Goal: Task Accomplishment & Management: Manage account settings

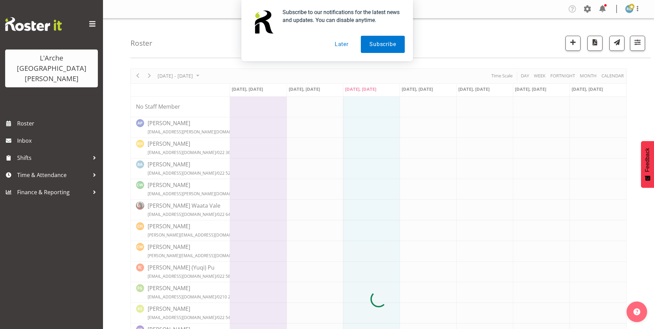
click at [342, 43] on button "Later" at bounding box center [341, 44] width 31 height 17
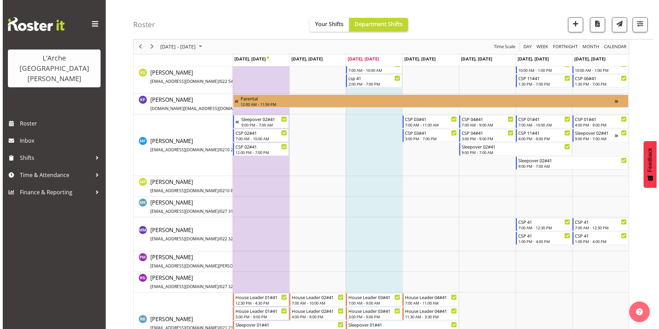
scroll to position [352, 0]
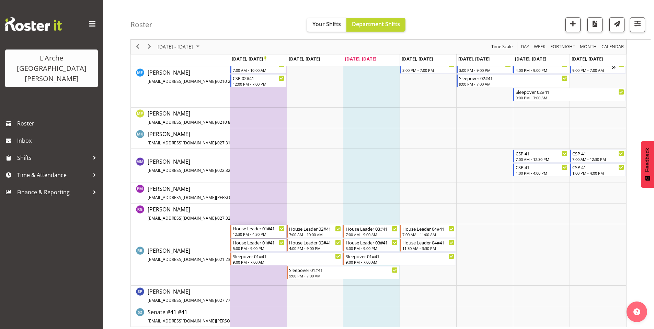
click at [249, 228] on div "House Leader 01#41 12:30 PM - 4:30 PM" at bounding box center [259, 231] width 52 height 13
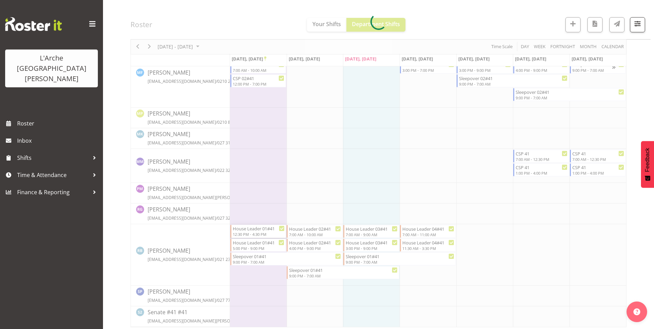
select select
select select "8"
select select "2025"
select select "12"
select select "30"
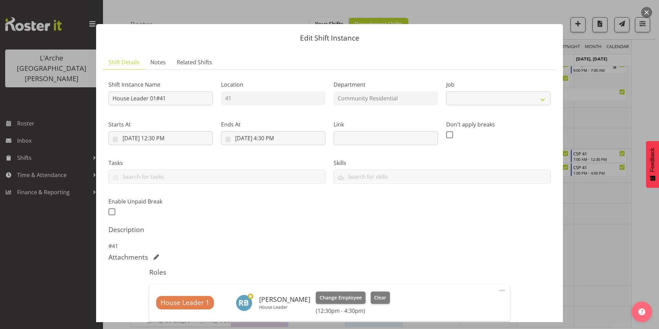
select select "1"
click at [158, 131] on input "[DATE] 12:30 PM" at bounding box center [160, 138] width 104 height 14
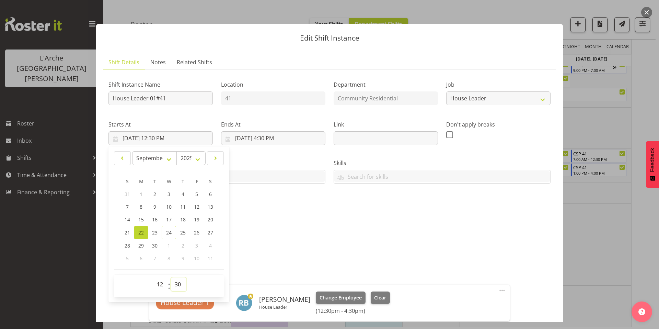
click at [174, 277] on select "00 01 02 03 04 05 06 07 08 09 10 11 12 13 14 15 16 17 18 19 20 21 22 23 24 25 2…" at bounding box center [178, 284] width 15 height 14
select select "0"
click at [171, 277] on select "00 01 02 03 04 05 06 07 08 09 10 11 12 13 14 15 16 17 18 19 20 21 22 23 24 25 2…" at bounding box center [178, 284] width 15 height 14
type input "[DATE] 12:00 PM"
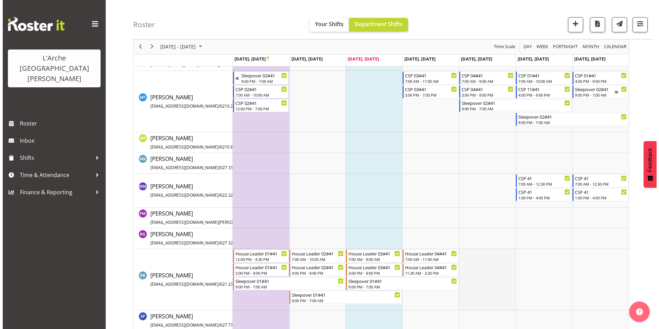
scroll to position [352, 0]
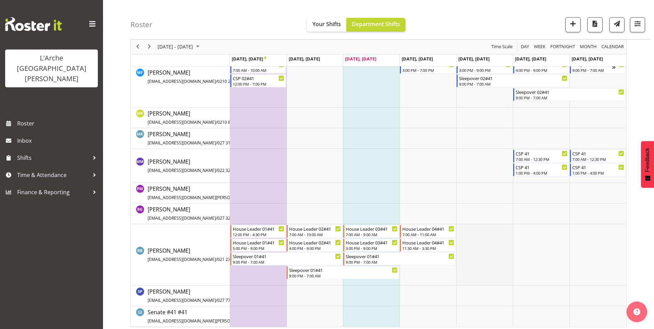
click at [489, 234] on td "Timeline Week of September 22, 2025" at bounding box center [484, 254] width 57 height 61
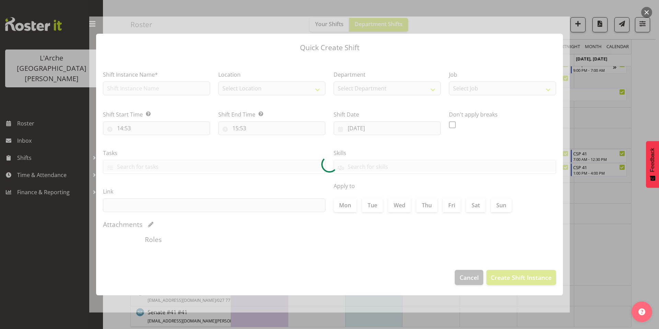
type input "[DATE]"
checkbox input "true"
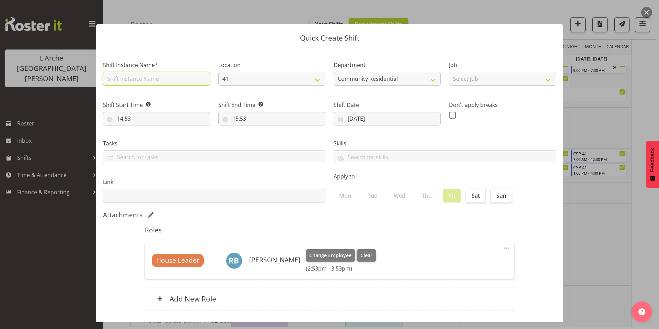
click at [149, 76] on input "text" at bounding box center [156, 79] width 107 height 14
type input "Support Meeting #41"
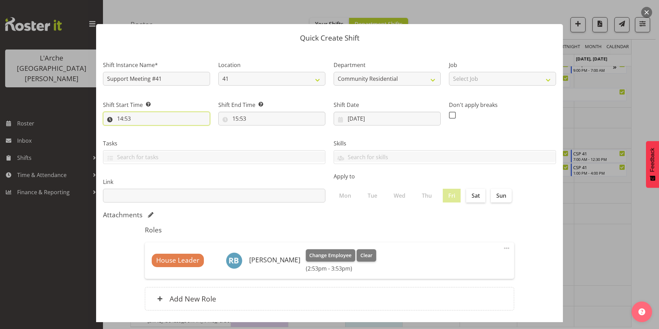
click at [136, 112] on input "14:53" at bounding box center [156, 119] width 107 height 14
click at [165, 129] on select "00 01 02 03 04 05 06 07 08 09 10 11 12 13 14 15 16 17 18 19 20 21 22 23 24 25 2…" at bounding box center [167, 136] width 15 height 14
select select "0"
click at [160, 129] on select "00 01 02 03 04 05 06 07 08 09 10 11 12 13 14 15 16 17 18 19 20 21 22 23 24 25 2…" at bounding box center [167, 136] width 15 height 14
type input "14:00"
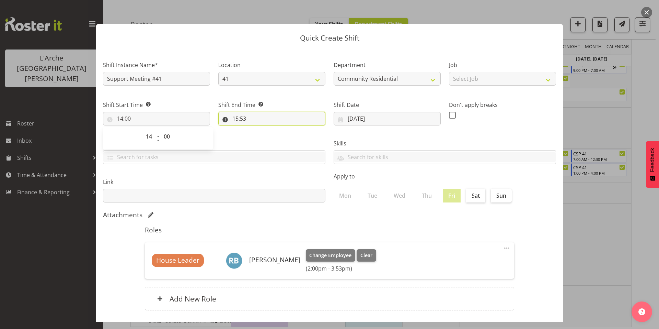
click at [240, 112] on input "15:53" at bounding box center [271, 119] width 107 height 14
click at [283, 129] on select "00 01 02 03 04 05 06 07 08 09 10 11 12 13 14 15 16 17 18 19 20 21 22 23 24 25 2…" at bounding box center [282, 136] width 15 height 14
select select "0"
click at [275, 129] on select "00 01 02 03 04 05 06 07 08 09 10 11 12 13 14 15 16 17 18 19 20 21 22 23 24 25 2…" at bounding box center [282, 136] width 15 height 14
type input "15:00"
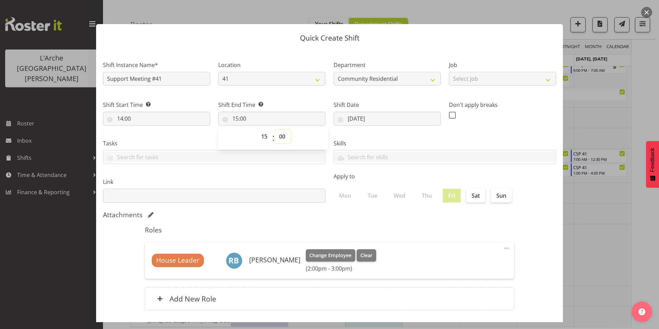
scroll to position [3, 0]
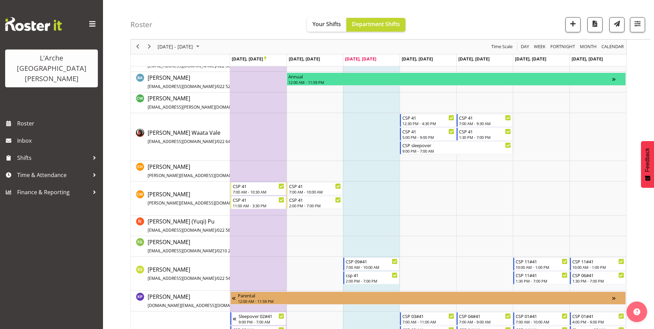
scroll to position [86, 0]
click at [641, 23] on span "button" at bounding box center [637, 23] width 9 height 9
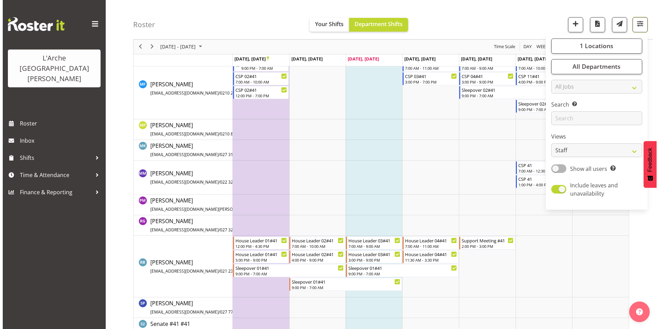
scroll to position [352, 0]
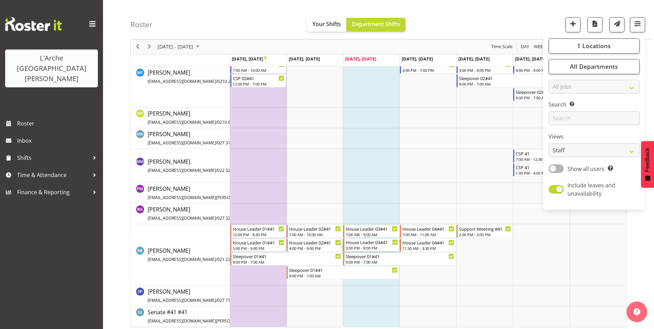
click at [368, 241] on div "House Leader 03#41" at bounding box center [372, 241] width 52 height 7
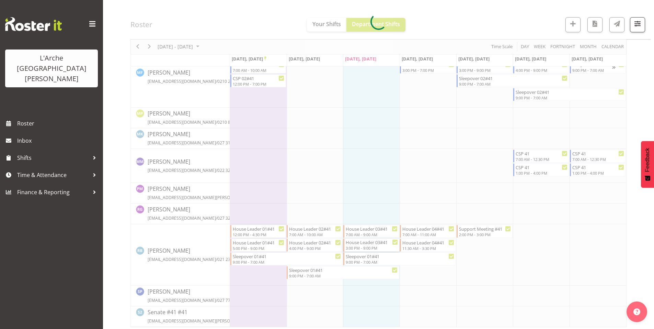
select select
select select "8"
select select "2025"
select select "15"
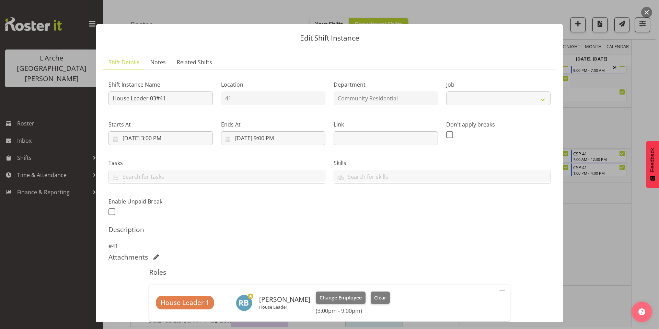
select select "1"
click at [160, 131] on input "[DATE] 3:00 PM" at bounding box center [160, 138] width 104 height 14
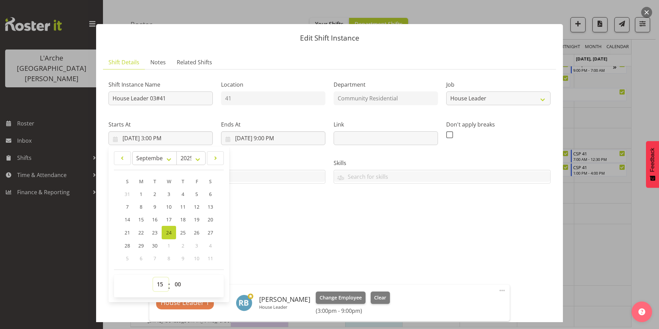
click at [159, 277] on select "00 01 02 03 04 05 06 07 08 09 10 11 12 13 14 15 16 17 18 19 20 21 22 23" at bounding box center [160, 284] width 15 height 14
select select "17"
click at [153, 277] on select "00 01 02 03 04 05 06 07 08 09 10 11 12 13 14 15 16 17 18 19 20 21 22 23" at bounding box center [160, 284] width 15 height 14
type input "[DATE] 5:00 PM"
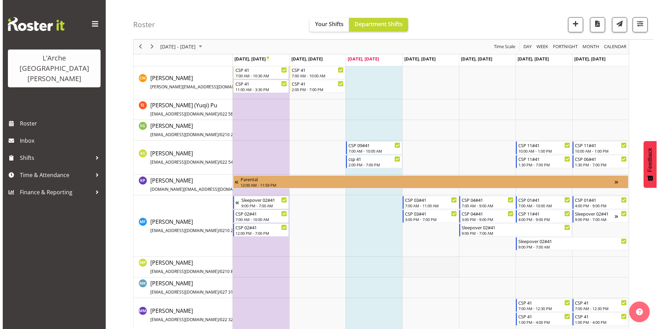
scroll to position [352, 0]
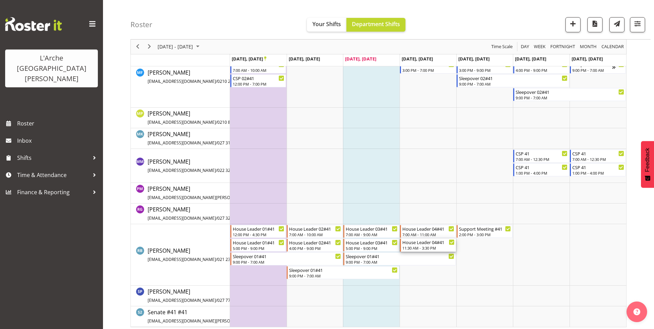
click at [425, 239] on div "House Leader 04#41" at bounding box center [428, 241] width 52 height 7
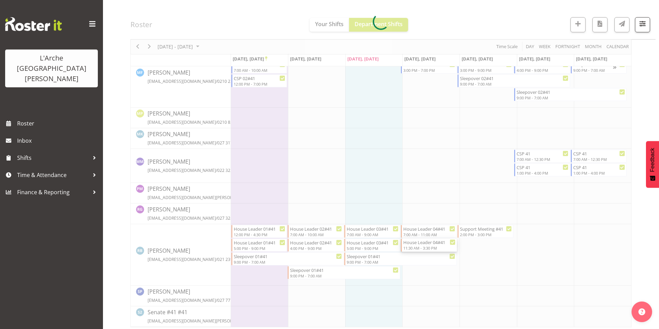
select select
select select "8"
select select "2025"
select select "15"
select select "30"
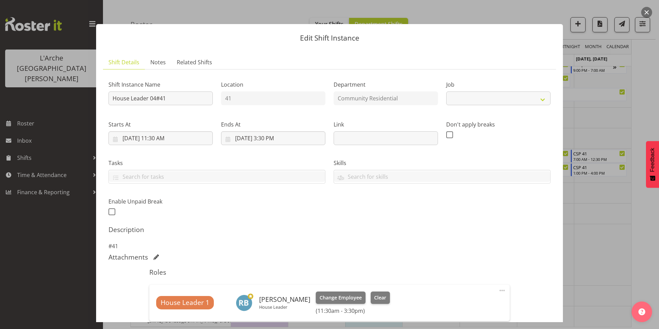
select select "1"
click at [269, 131] on input "[DATE] 3:30 PM" at bounding box center [273, 138] width 104 height 14
click at [271, 277] on select "00 01 02 03 04 05 06 07 08 09 10 11 12 13 14 15 16 17 18 19 20 21 22 23" at bounding box center [273, 284] width 15 height 14
select select "16"
click at [266, 277] on select "00 01 02 03 04 05 06 07 08 09 10 11 12 13 14 15 16 17 18 19 20 21 22 23" at bounding box center [273, 284] width 15 height 14
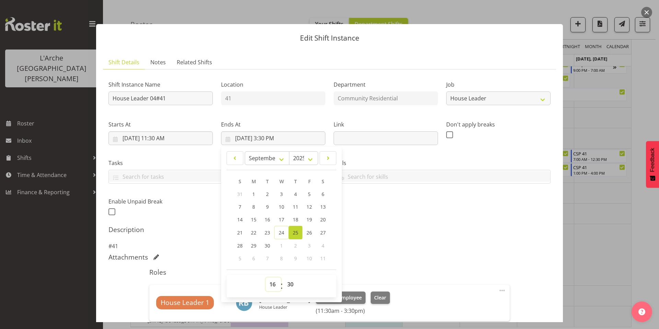
type input "[DATE] 4:30 PM"
click at [286, 277] on select "00 01 02 03 04 05 06 07 08 09 10 11 12 13 14 15 16 17 18 19 20 21 22 23 24 25 2…" at bounding box center [291, 284] width 15 height 14
select select "0"
click at [284, 277] on select "00 01 02 03 04 05 06 07 08 09 10 11 12 13 14 15 16 17 18 19 20 21 22 23 24 25 2…" at bounding box center [291, 284] width 15 height 14
type input "[DATE] 4:00 PM"
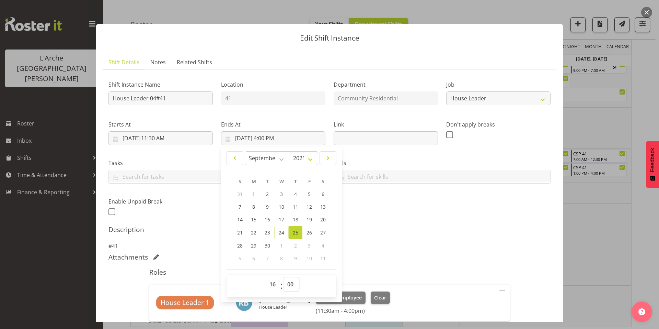
scroll to position [53, 0]
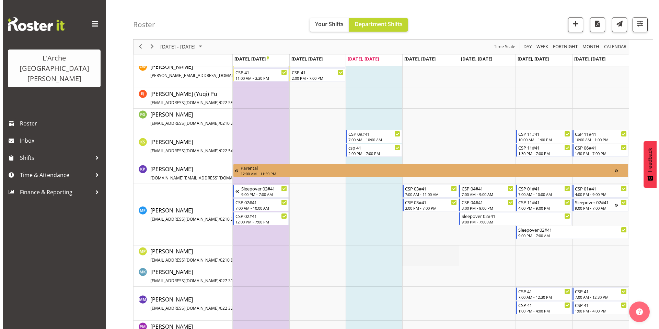
scroll to position [214, 0]
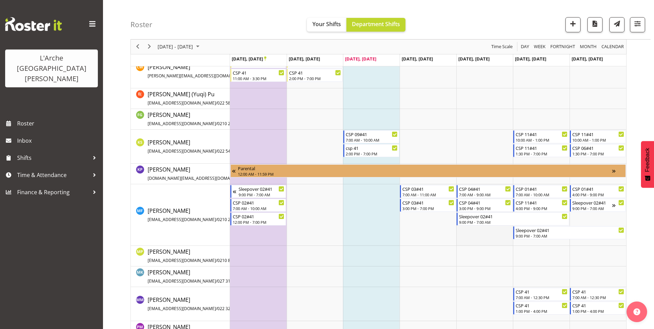
click at [476, 231] on td "Timeline Week of September 22, 2025" at bounding box center [484, 214] width 57 height 61
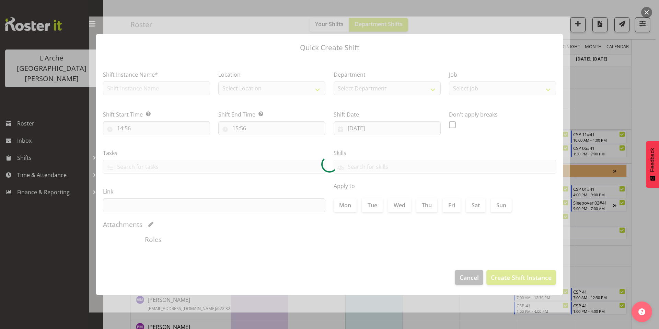
type input "[DATE]"
checkbox input "true"
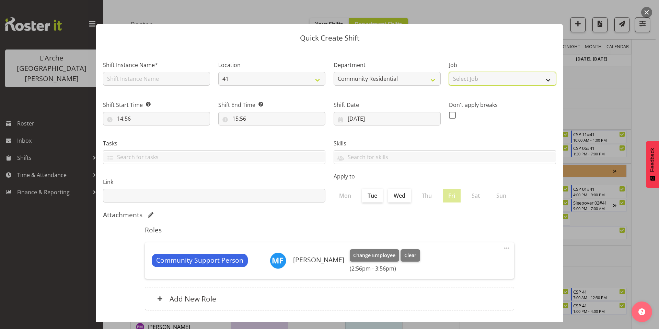
click at [451, 79] on select "Select Job Accounts Admin Art Coordinator Community Leader Community Support Pe…" at bounding box center [502, 79] width 107 height 14
select select "2"
click at [449, 72] on select "Select Job Accounts Admin Art Coordinator Community Leader Community Support Pe…" at bounding box center [502, 79] width 107 height 14
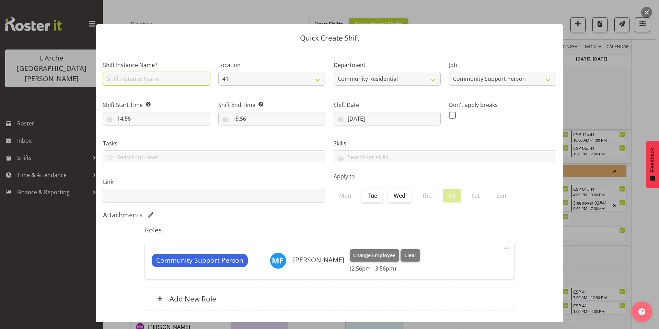
click at [163, 73] on input "text" at bounding box center [156, 79] width 107 height 14
type input "Support Meeting #41"
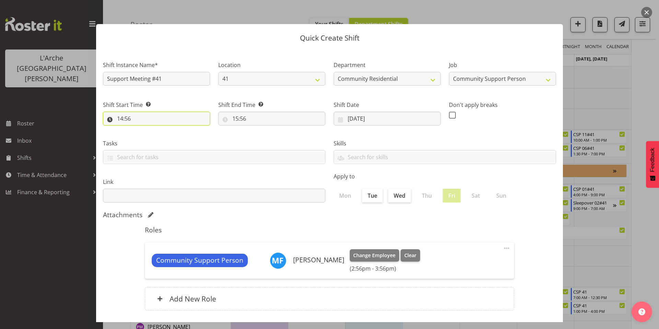
click at [153, 112] on input "14:56" at bounding box center [156, 119] width 107 height 14
click at [165, 129] on select "00 01 02 03 04 05 06 07 08 09 10 11 12 13 14 15 16 17 18 19 20 21 22 23 24 25 2…" at bounding box center [167, 136] width 15 height 14
select select "0"
click at [160, 129] on select "00 01 02 03 04 05 06 07 08 09 10 11 12 13 14 15 16 17 18 19 20 21 22 23 24 25 2…" at bounding box center [167, 136] width 15 height 14
type input "14:00"
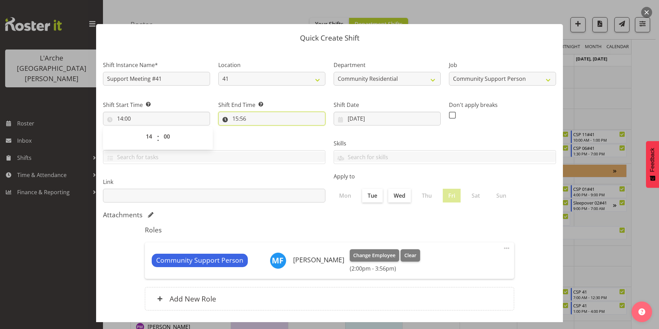
click at [245, 112] on input "15:56" at bounding box center [271, 119] width 107 height 14
click at [281, 129] on select "00 01 02 03 04 05 06 07 08 09 10 11 12 13 14 15 16 17 18 19 20 21 22 23 24 25 2…" at bounding box center [282, 136] width 15 height 14
select select "0"
click at [275, 129] on select "00 01 02 03 04 05 06 07 08 09 10 11 12 13 14 15 16 17 18 19 20 21 22 23 24 25 2…" at bounding box center [282, 136] width 15 height 14
type input "15:00"
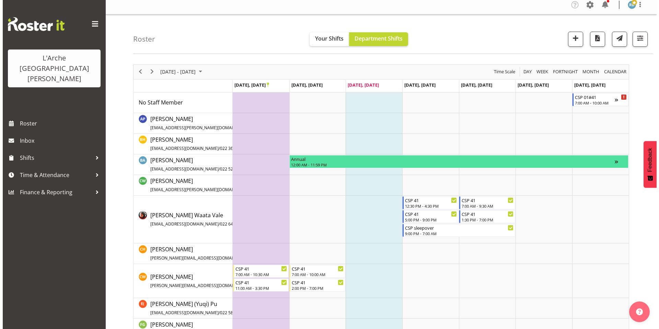
scroll to position [0, 0]
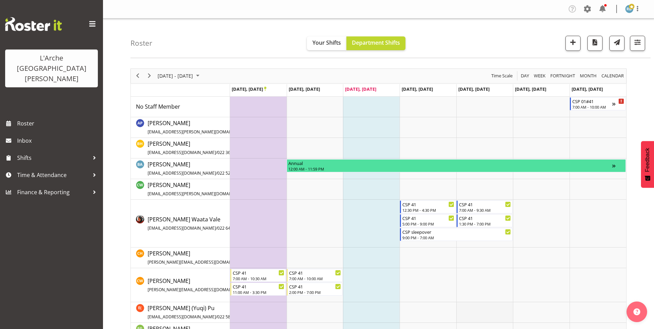
click at [477, 307] on td "Timeline Week of September 22, 2025" at bounding box center [484, 312] width 57 height 21
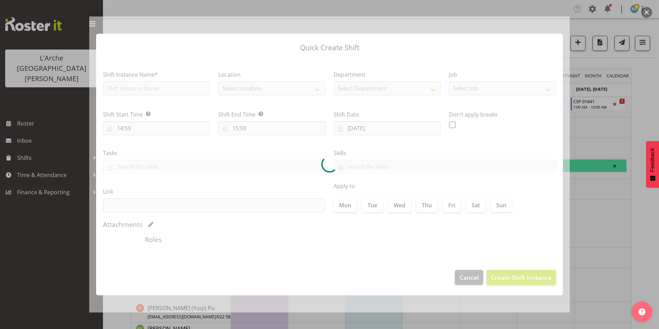
type input "[DATE]"
checkbox input "true"
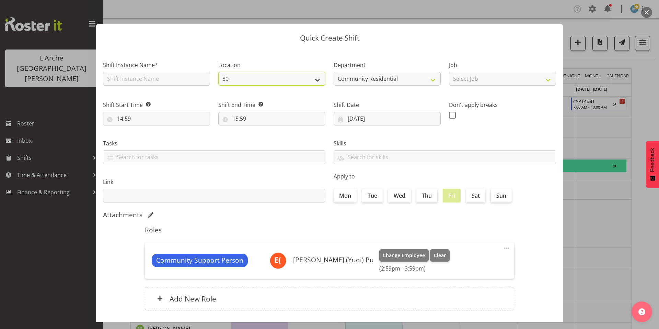
click at [284, 75] on select "30 41 56b 65a" at bounding box center [271, 79] width 107 height 14
select select "15"
click at [218, 72] on select "30 41 56b 65a" at bounding box center [271, 79] width 107 height 14
click at [460, 72] on select "Select Job Accounts Admin Art Coordinator Community Leader Community Support Pe…" at bounding box center [502, 79] width 107 height 14
select select "2"
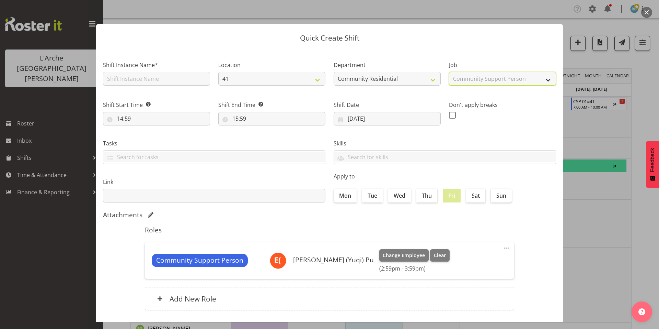
click at [449, 72] on select "Select Job Accounts Admin Art Coordinator Community Leader Community Support Pe…" at bounding box center [502, 79] width 107 height 14
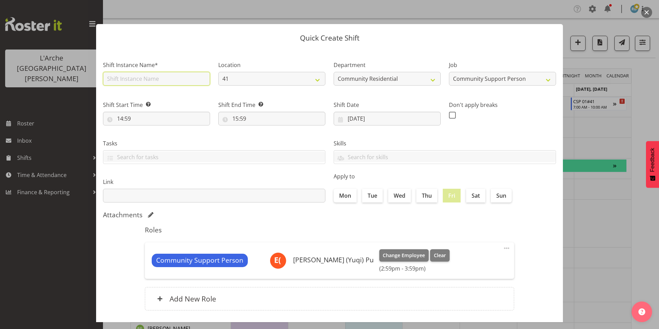
click at [156, 75] on input "text" at bounding box center [156, 79] width 107 height 14
type input "Support Meeting #41"
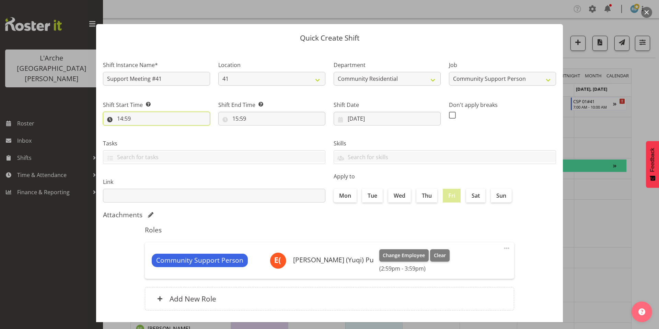
click at [150, 112] on input "14:59" at bounding box center [156, 119] width 107 height 14
click at [170, 129] on select "00 01 02 03 04 05 06 07 08 09 10 11 12 13 14 15 16 17 18 19 20 21 22 23 24 25 2…" at bounding box center [167, 136] width 15 height 14
select select "0"
click at [160, 129] on select "00 01 02 03 04 05 06 07 08 09 10 11 12 13 14 15 16 17 18 19 20 21 22 23 24 25 2…" at bounding box center [167, 136] width 15 height 14
type input "14:00"
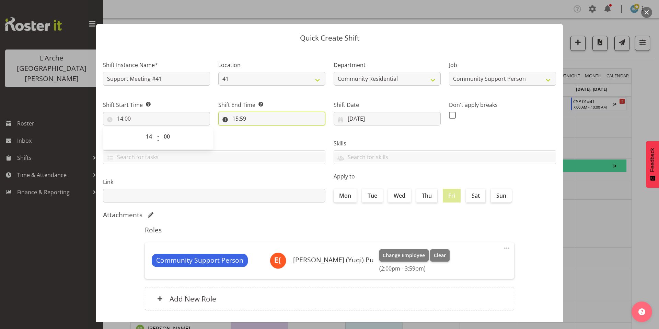
click at [237, 112] on input "15:59" at bounding box center [271, 119] width 107 height 14
click at [278, 129] on select "00 01 02 03 04 05 06 07 08 09 10 11 12 13 14 15 16 17 18 19 20 21 22 23 24 25 2…" at bounding box center [282, 136] width 15 height 14
select select "0"
click at [275, 129] on select "00 01 02 03 04 05 06 07 08 09 10 11 12 13 14 15 16 17 18 19 20 21 22 23 24 25 2…" at bounding box center [282, 136] width 15 height 14
type input "15:00"
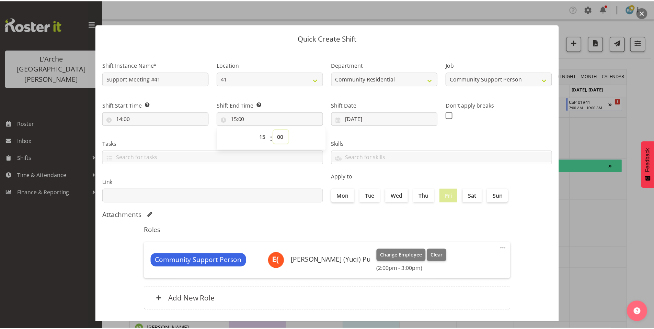
scroll to position [3, 0]
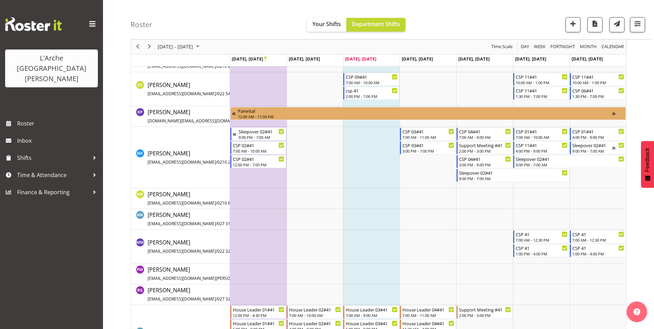
scroll to position [271, 0]
click at [556, 224] on td "Timeline Week of September 22, 2025" at bounding box center [541, 218] width 57 height 21
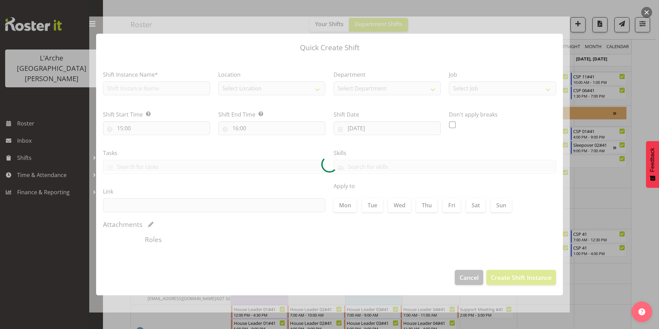
type input "[DATE]"
checkbox input "true"
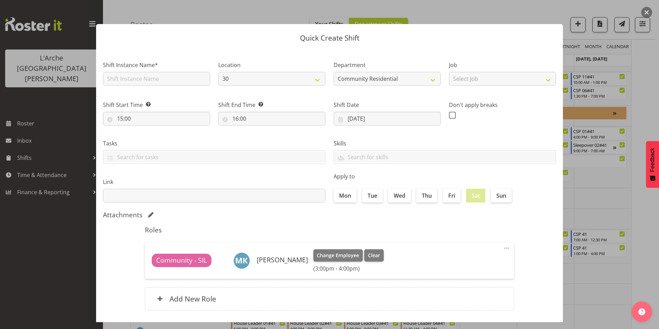
click at [640, 92] on div at bounding box center [329, 164] width 659 height 329
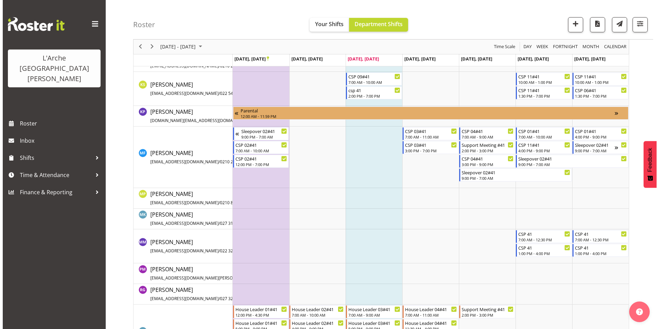
scroll to position [352, 0]
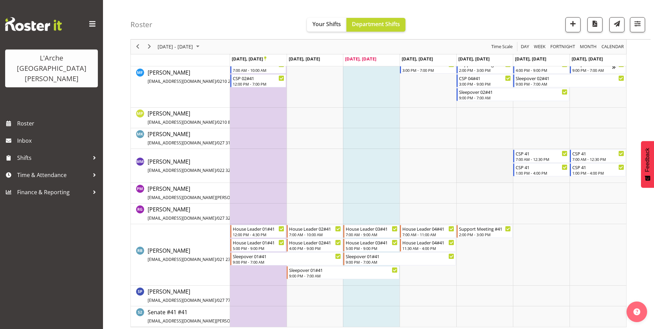
click at [482, 162] on td "Timeline Week of September 22, 2025" at bounding box center [484, 166] width 57 height 34
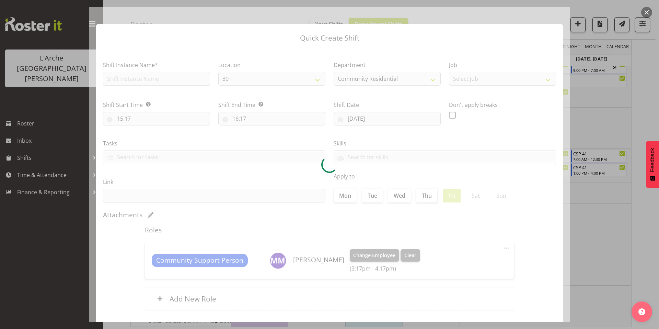
type input "[DATE]"
checkbox input "true"
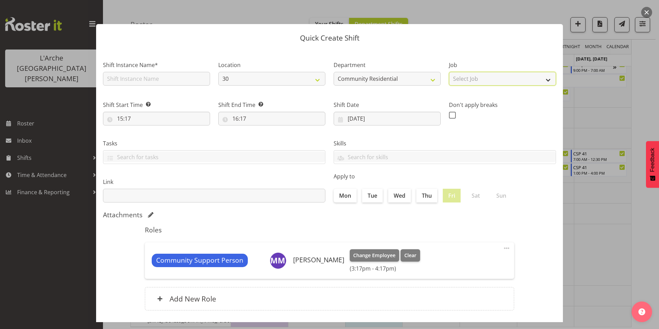
click at [480, 76] on select "Select Job Accounts Admin Art Coordinator Community Leader Community Support Pe…" at bounding box center [502, 79] width 107 height 14
select select "2"
click at [449, 72] on select "Select Job Accounts Admin Art Coordinator Community Leader Community Support Pe…" at bounding box center [502, 79] width 107 height 14
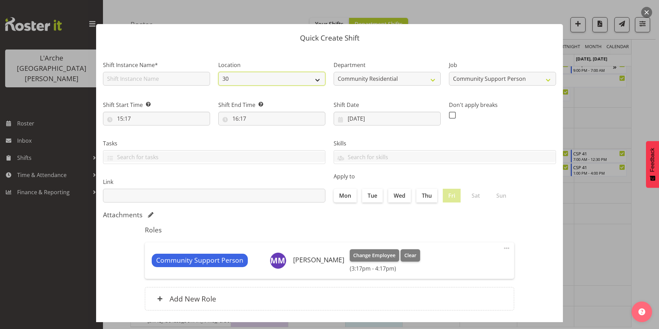
click at [300, 72] on select "30 65a 41" at bounding box center [271, 79] width 107 height 14
select select "15"
click at [218, 72] on select "30 65a 41" at bounding box center [271, 79] width 107 height 14
click at [164, 72] on input "text" at bounding box center [156, 79] width 107 height 14
type input "Support Meeting #41"
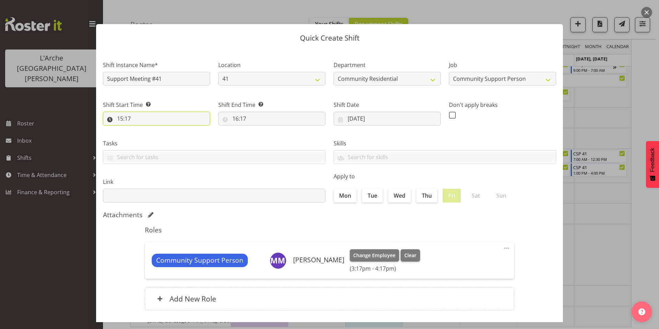
click at [153, 112] on input "15:17" at bounding box center [156, 119] width 107 height 14
click at [153, 129] on select "00 01 02 03 04 05 06 07 08 09 10 11 12 13 14 15 16 17 18 19 20 21 22 23" at bounding box center [149, 136] width 15 height 14
select select "14"
click at [144, 129] on select "00 01 02 03 04 05 06 07 08 09 10 11 12 13 14 15 16 17 18 19 20 21 22 23" at bounding box center [149, 136] width 15 height 14
type input "14:17"
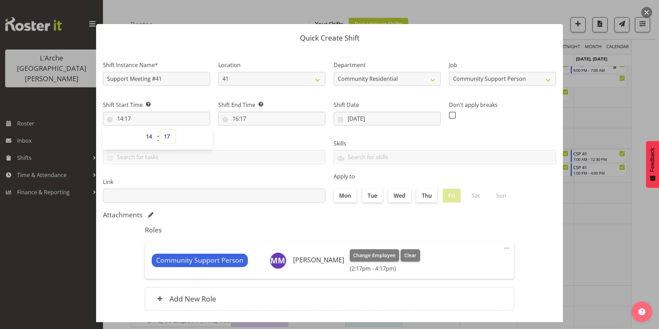
click at [168, 129] on select "00 01 02 03 04 05 06 07 08 09 10 11 12 13 14 15 16 17 18 19 20 21 22 23 24 25 2…" at bounding box center [167, 136] width 15 height 14
select select "0"
click at [160, 129] on select "00 01 02 03 04 05 06 07 08 09 10 11 12 13 14 15 16 17 18 19 20 21 22 23 24 25 2…" at bounding box center [167, 136] width 15 height 14
type input "14:00"
click at [236, 112] on input "16:17" at bounding box center [271, 119] width 107 height 14
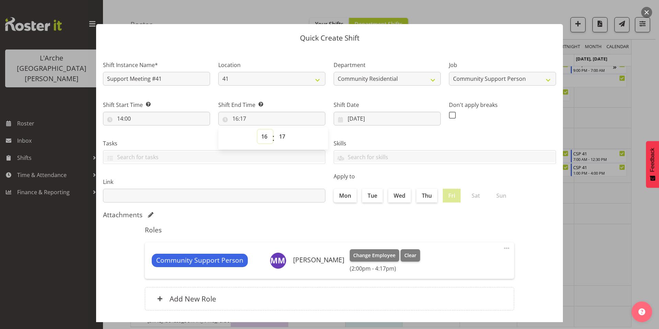
click at [265, 130] on select "00 01 02 03 04 05 06 07 08 09 10 11 12 13 14 15 16 17 18 19 20 21 22 23" at bounding box center [265, 136] width 15 height 14
select select "15"
click at [258, 129] on select "00 01 02 03 04 05 06 07 08 09 10 11 12 13 14 15 16 17 18 19 20 21 22 23" at bounding box center [265, 136] width 15 height 14
type input "15:17"
click at [281, 129] on select "00 01 02 03 04 05 06 07 08 09 10 11 12 13 14 15 16 17 18 19 20 21 22 23 24 25 2…" at bounding box center [282, 136] width 15 height 14
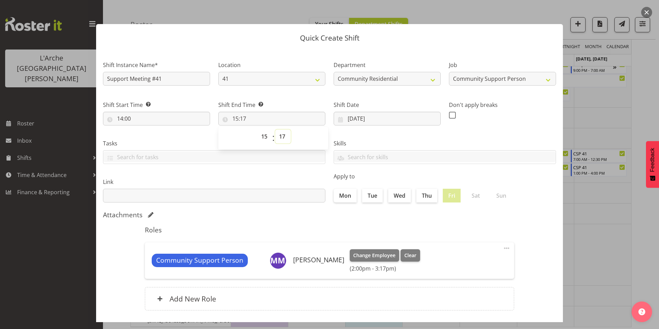
select select "0"
click at [275, 129] on select "00 01 02 03 04 05 06 07 08 09 10 11 12 13 14 15 16 17 18 19 20 21 22 23 24 25 2…" at bounding box center [282, 136] width 15 height 14
type input "15:00"
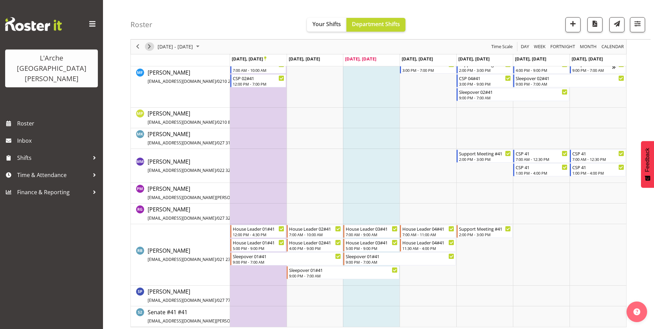
click at [150, 47] on span "Next" at bounding box center [149, 47] width 8 height 9
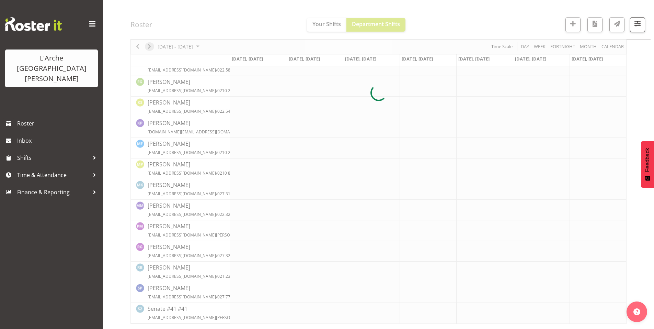
scroll to position [203, 0]
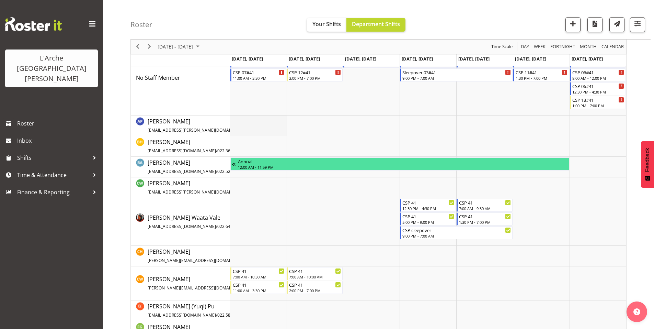
scroll to position [57, 0]
click at [641, 25] on span "button" at bounding box center [637, 23] width 9 height 9
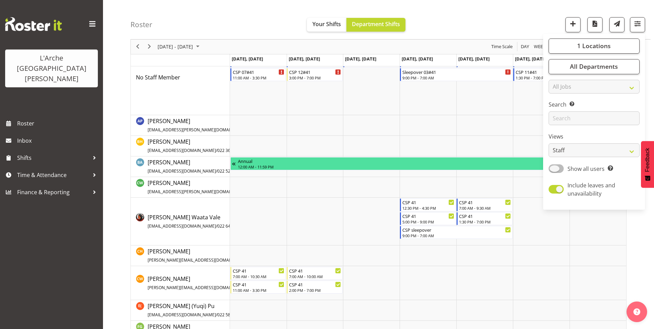
click at [564, 164] on span at bounding box center [556, 168] width 15 height 9
click at [553, 166] on input "Show all users Show only rostered employees" at bounding box center [551, 168] width 4 height 4
checkbox input "true"
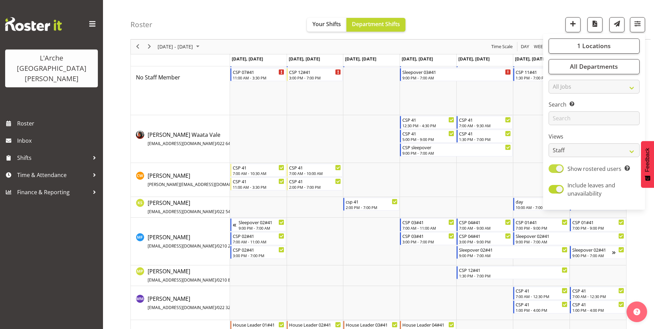
scroll to position [0, 0]
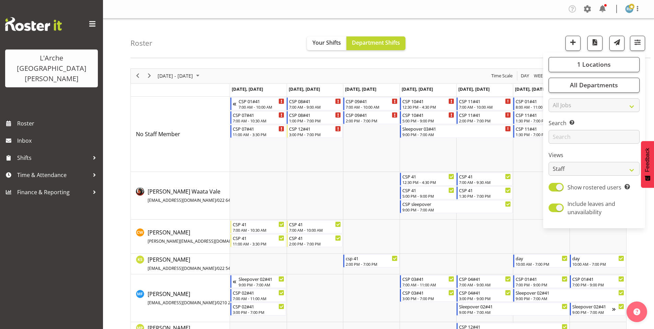
click at [424, 35] on div "Roster Your Shifts Department Shifts 1 Locations Clear 20 30 41 5 56b 65a 73 Ar…" at bounding box center [390, 38] width 520 height 39
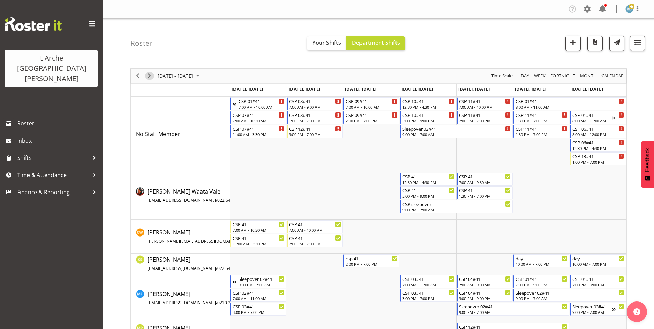
click at [149, 71] on span "Next" at bounding box center [149, 75] width 8 height 9
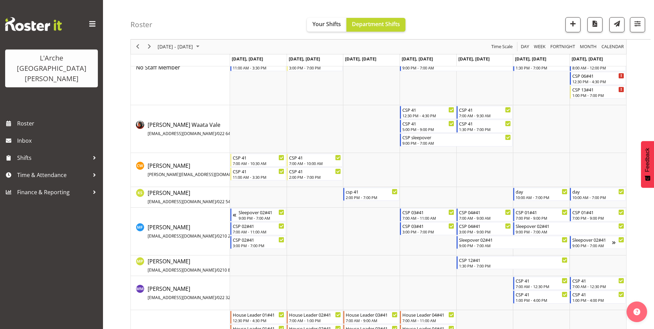
scroll to position [67, 0]
click at [148, 49] on span "Next" at bounding box center [149, 47] width 8 height 9
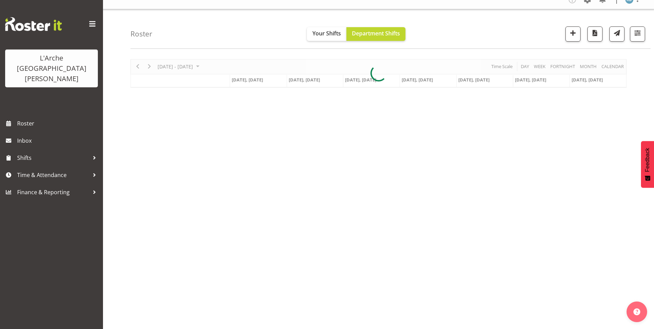
scroll to position [6, 0]
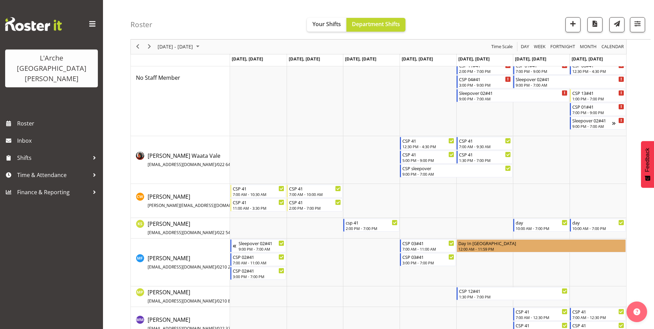
scroll to position [89, 0]
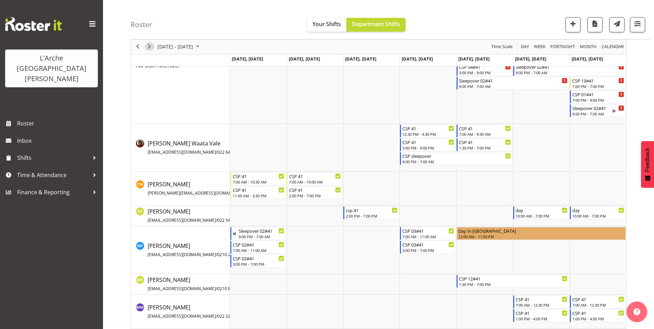
click at [148, 48] on span "Next" at bounding box center [149, 47] width 8 height 9
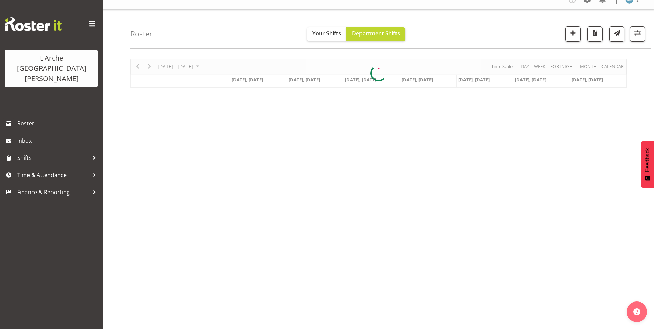
scroll to position [6, 0]
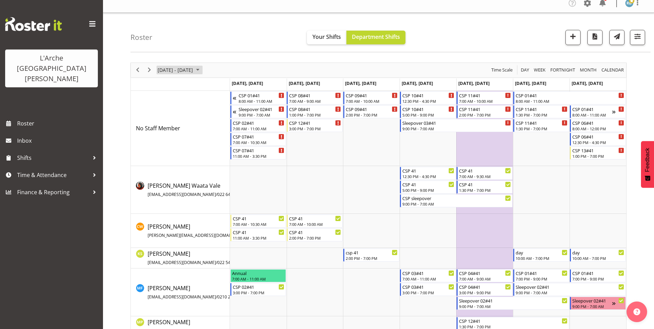
click at [171, 66] on span "[DATE] - [DATE]" at bounding box center [175, 70] width 37 height 9
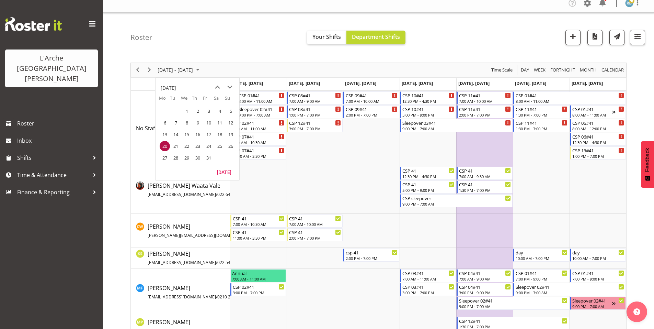
click at [124, 60] on div "Roster Your Shifts Department Shifts 1 Locations Clear 20 30 41 5 56b 65a 73 Ar…" at bounding box center [378, 225] width 551 height 425
click at [136, 68] on span "Previous" at bounding box center [138, 70] width 8 height 9
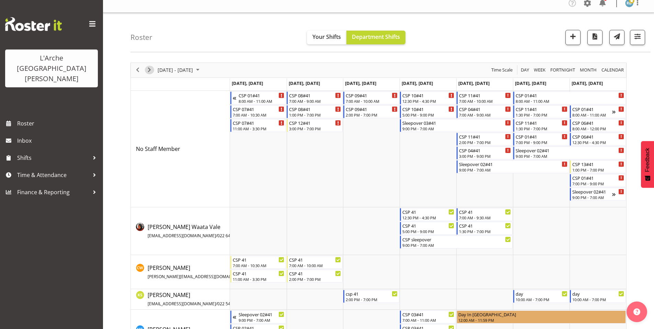
click at [149, 66] on span "Next" at bounding box center [149, 70] width 8 height 9
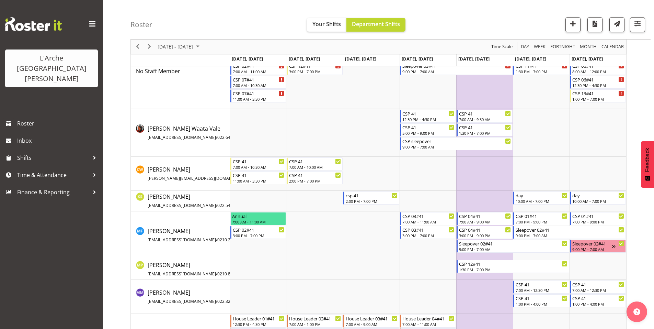
scroll to position [90, 0]
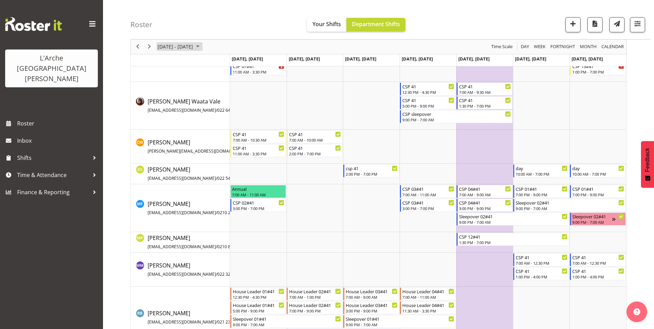
click at [177, 47] on span "[DATE] - [DATE]" at bounding box center [175, 47] width 37 height 9
click at [116, 66] on div "Roster Your Shifts Department Shifts 1 Locations Clear 20 30 41 5 56b 65a 73 Ar…" at bounding box center [378, 141] width 551 height 425
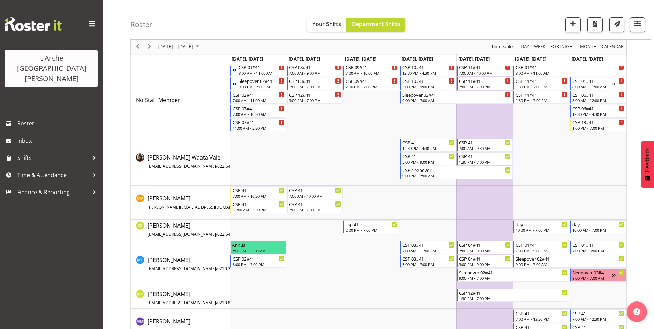
scroll to position [0, 0]
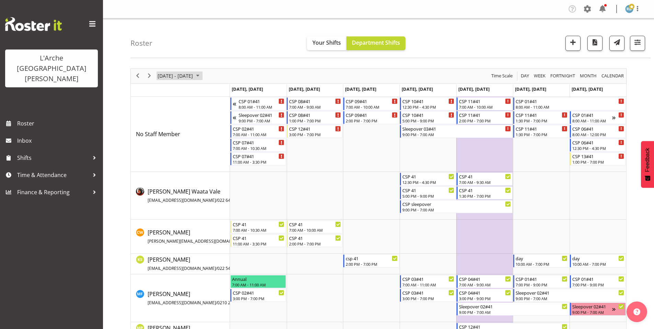
click at [185, 73] on span "[DATE] - [DATE]" at bounding box center [175, 75] width 37 height 9
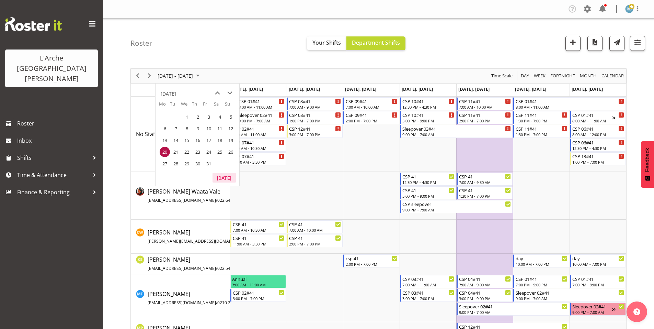
click at [221, 173] on button "[DATE]" at bounding box center [224, 178] width 23 height 10
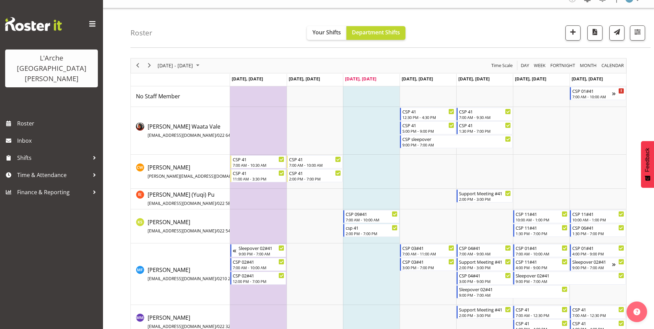
scroll to position [11, 0]
click at [149, 63] on span "Next" at bounding box center [149, 65] width 8 height 9
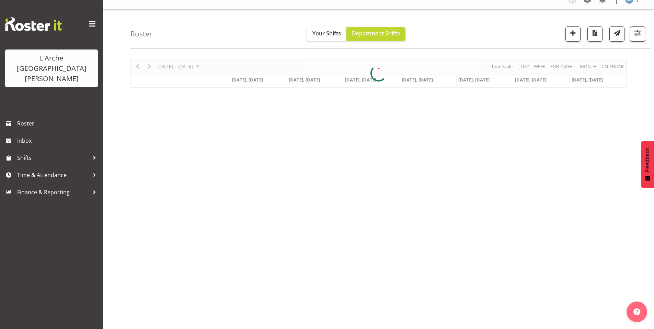
scroll to position [6, 0]
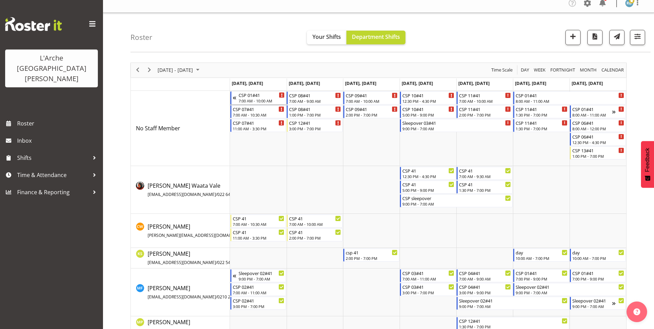
click at [254, 98] on div "7:00 AM - 10:00 AM" at bounding box center [262, 100] width 46 height 5
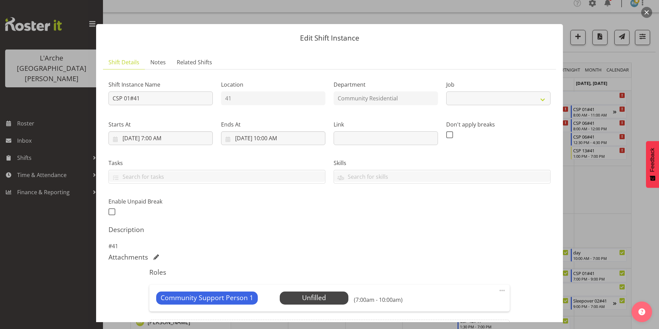
select select "2"
click at [139, 4] on div at bounding box center [329, 164] width 659 height 329
